Goal: Find specific page/section: Find specific page/section

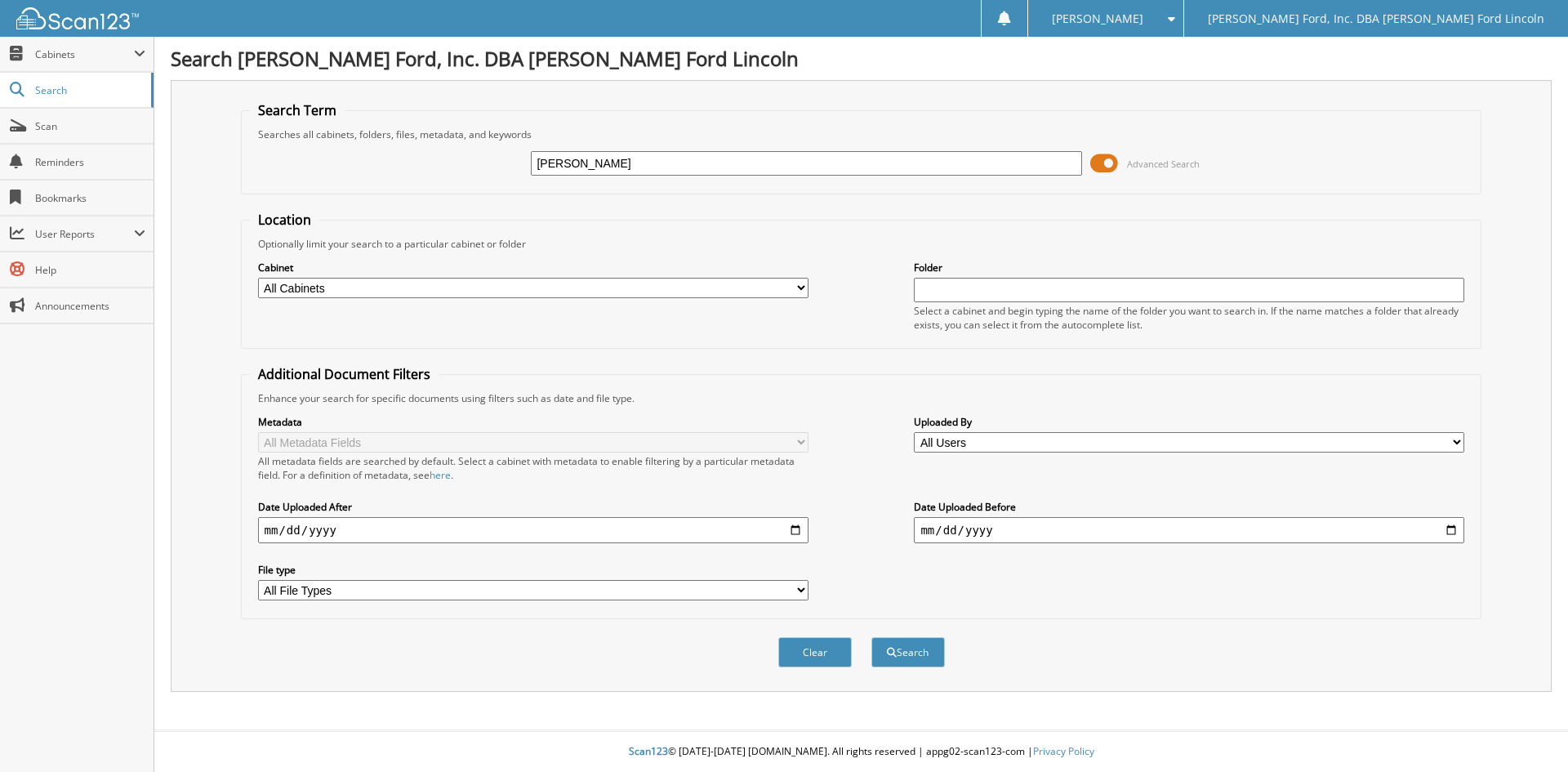
type input "[PERSON_NAME]"
click at [871, 637] on button "Search" at bounding box center [907, 652] width 74 height 31
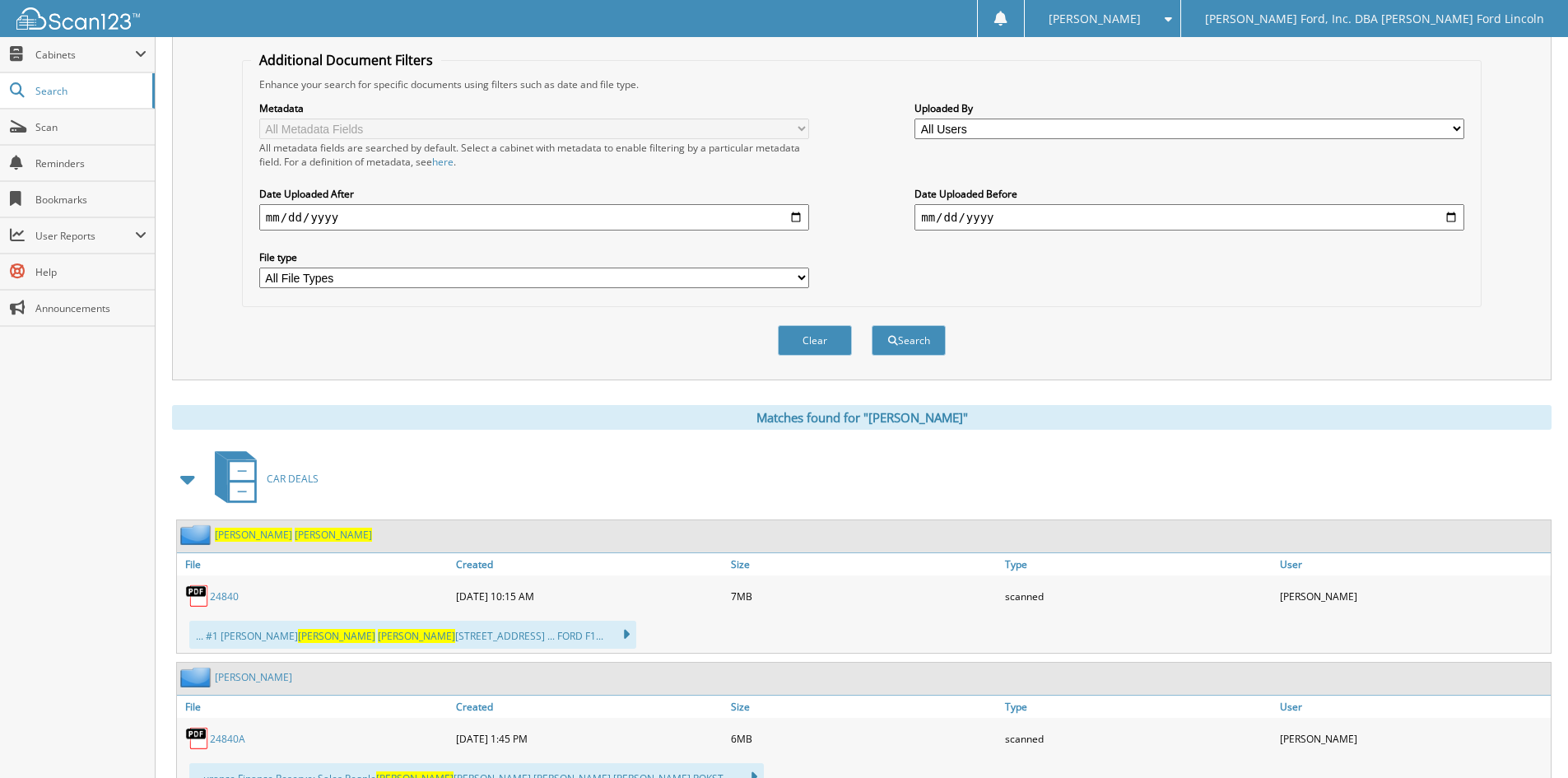
scroll to position [329, 0]
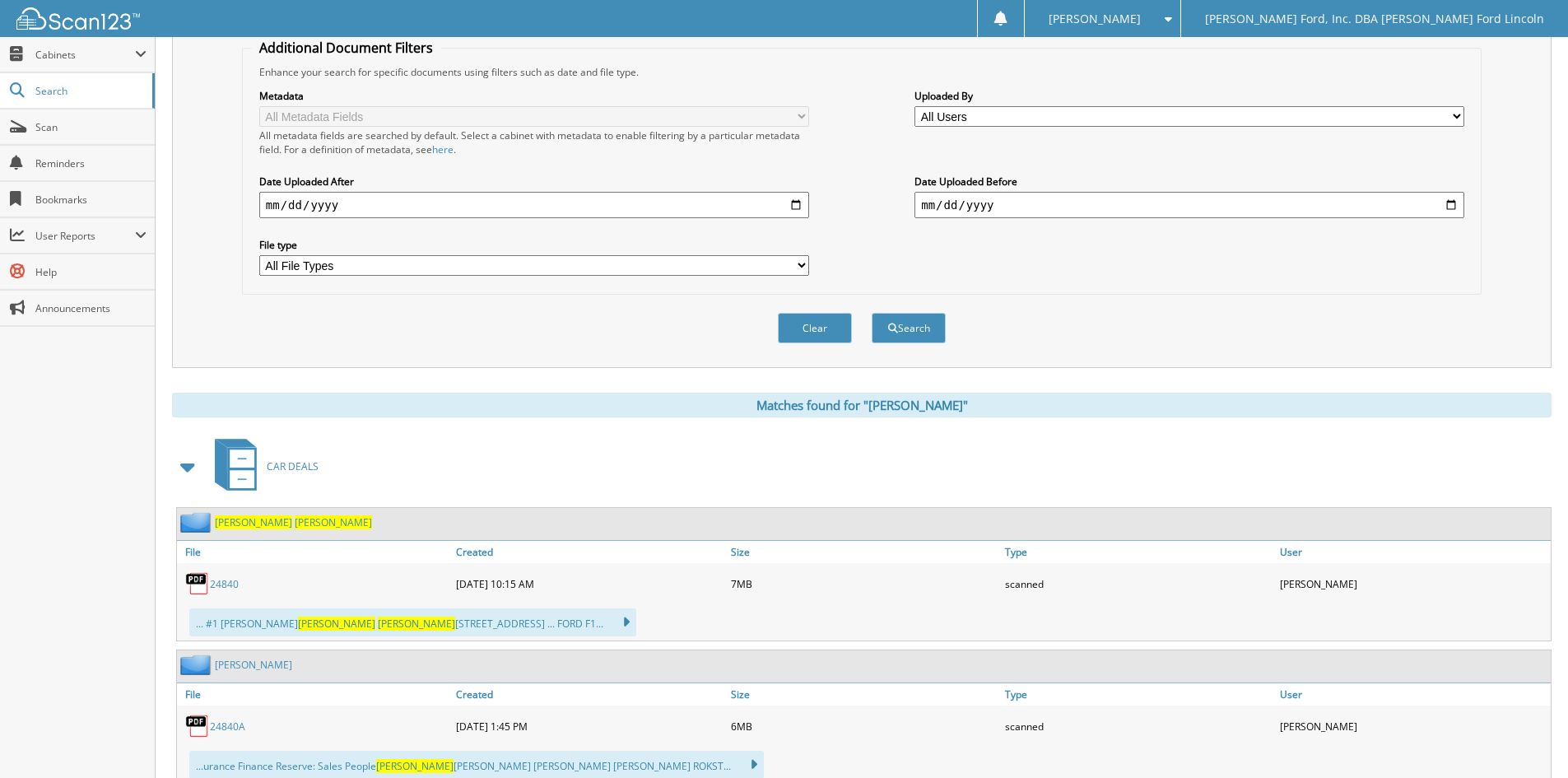
click at [223, 585] on link "24840" at bounding box center [225, 584] width 29 height 14
drag, startPoint x: 46, startPoint y: 119, endPoint x: 81, endPoint y: 122, distance: 35.1
click at [46, 119] on link "Scan" at bounding box center [77, 127] width 155 height 35
